Goal: Task Accomplishment & Management: Use online tool/utility

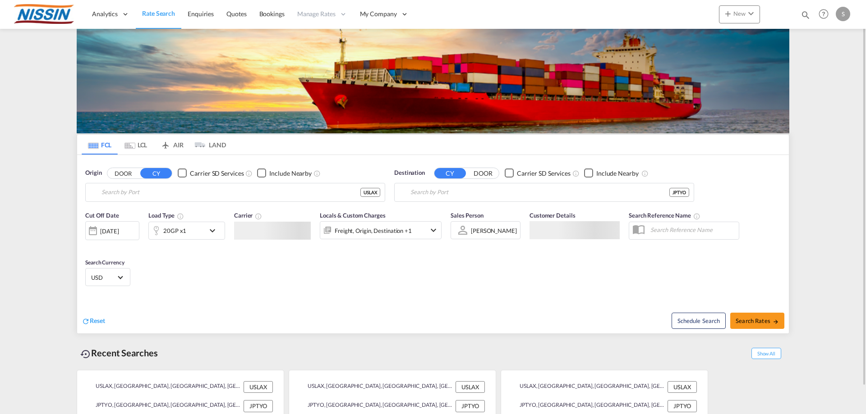
type input "[GEOGRAPHIC_DATA], [GEOGRAPHIC_DATA], USLAX"
type input "[GEOGRAPHIC_DATA], JPTYO"
click at [287, 233] on span "COSCO SynconHub +8" at bounding box center [271, 230] width 64 height 9
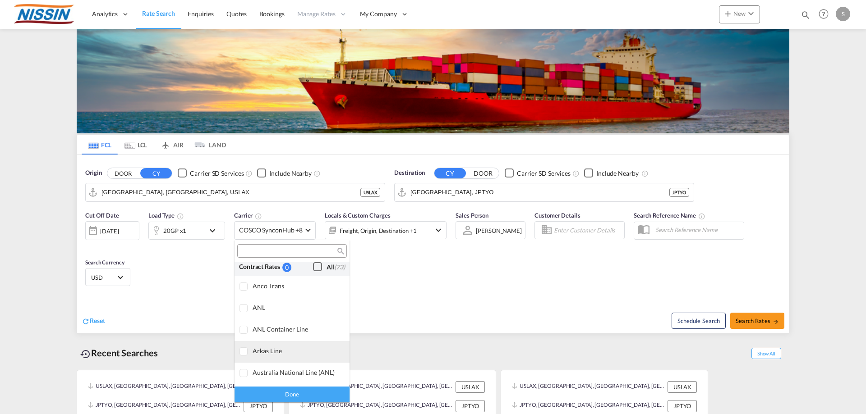
scroll to position [721, 0]
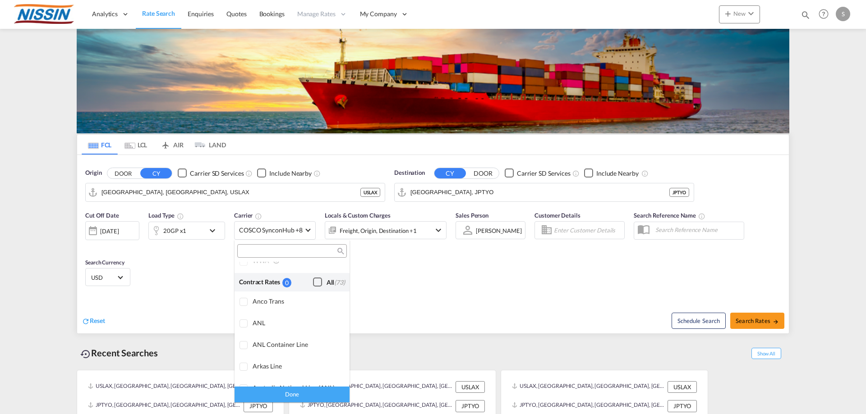
click at [313, 284] on div "Checkbox No Ink" at bounding box center [317, 282] width 9 height 9
click at [276, 390] on div "Done" at bounding box center [291, 395] width 115 height 16
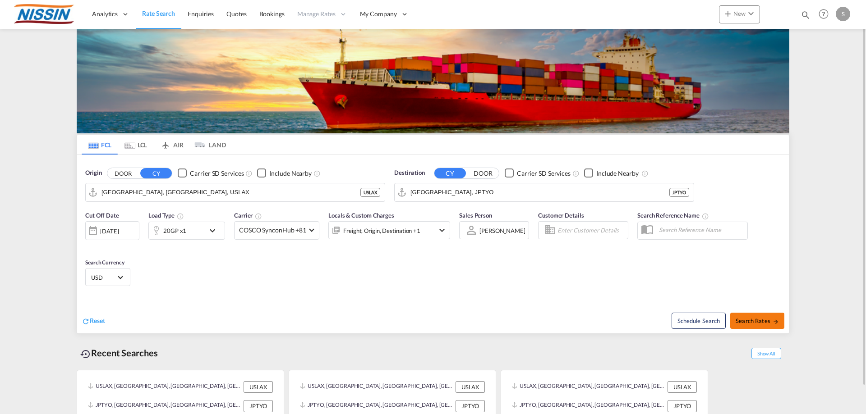
click at [763, 321] on span "Search Rates" at bounding box center [756, 320] width 43 height 7
type input "USLAX to JPTYO / [DATE]"
